Goal: Navigation & Orientation: Find specific page/section

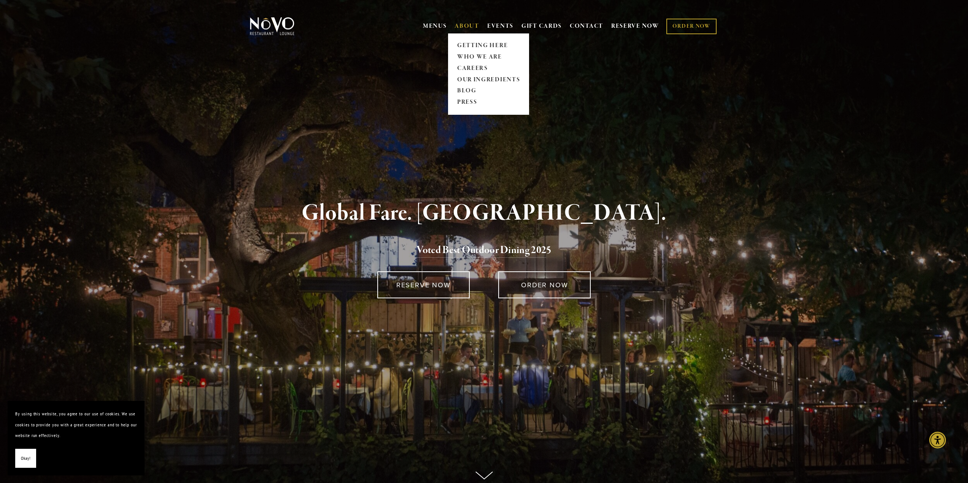
click at [460, 27] on link "ABOUT" at bounding box center [467, 26] width 25 height 8
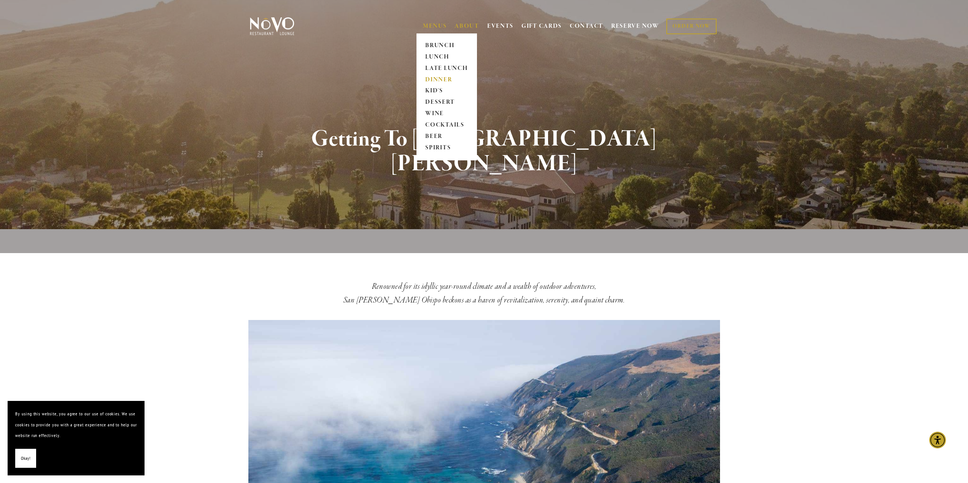
click at [436, 77] on link "DINNER" at bounding box center [447, 79] width 48 height 11
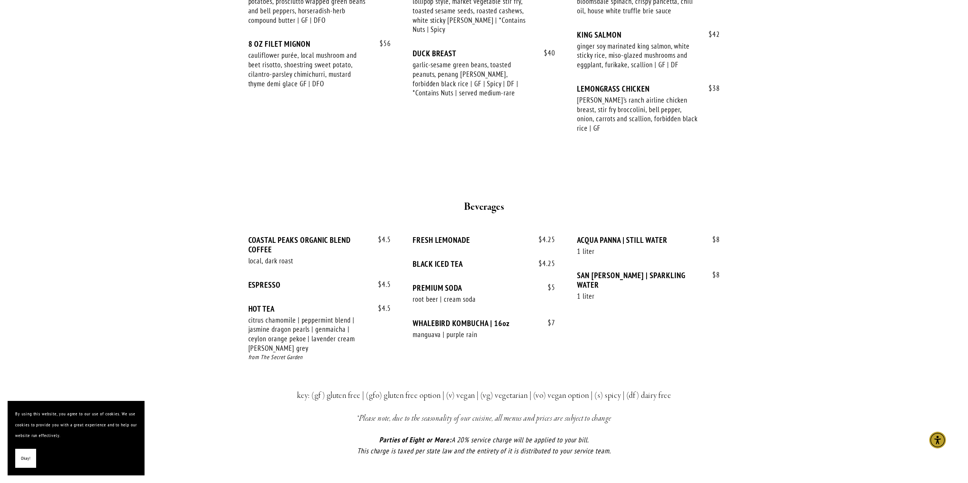
scroll to position [1369, 0]
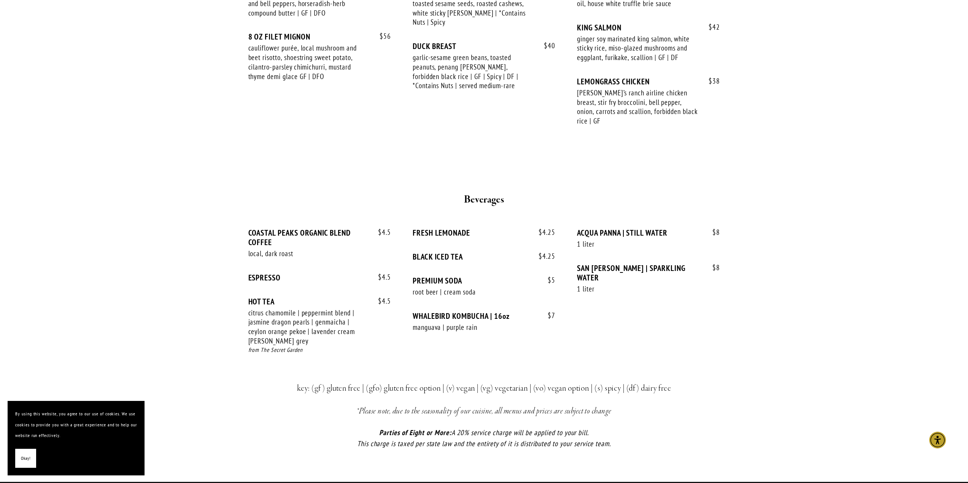
click at [21, 456] on span "Okay!" at bounding box center [26, 458] width 10 height 11
